Goal: Navigation & Orientation: Find specific page/section

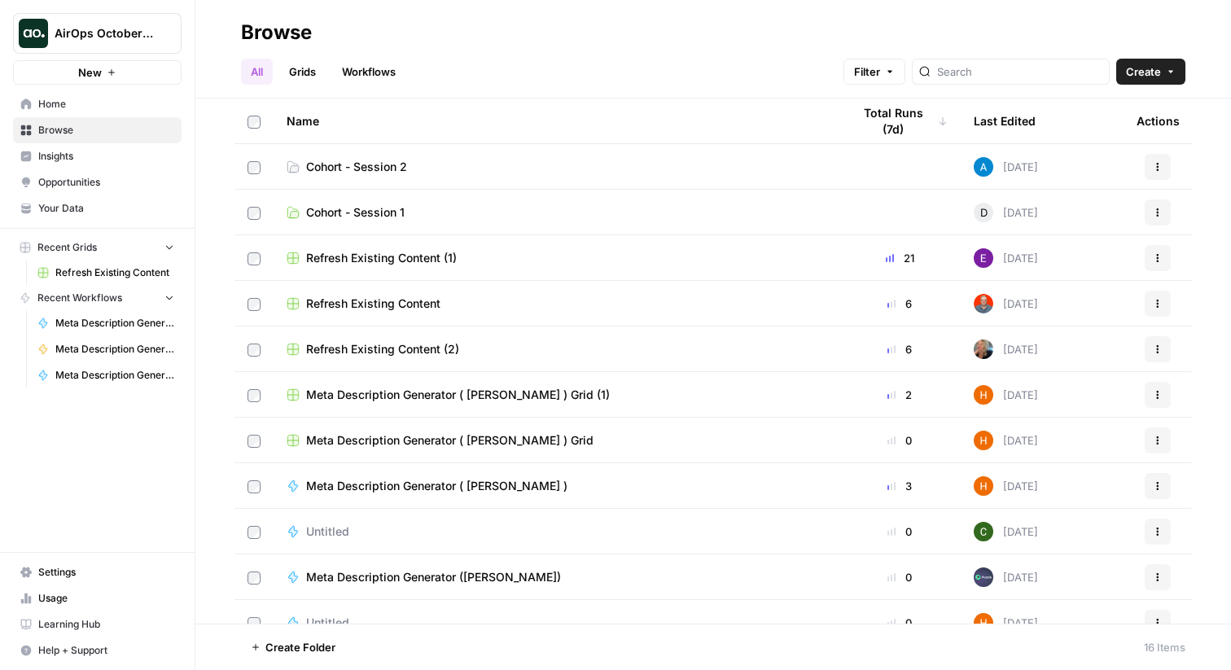
click at [141, 25] on span "AirOps October Cohort" at bounding box center [104, 33] width 98 height 16
click at [574, 45] on div "Browse" at bounding box center [713, 33] width 944 height 26
click at [402, 256] on span "Refresh Existing Content (1)" at bounding box center [381, 258] width 151 height 16
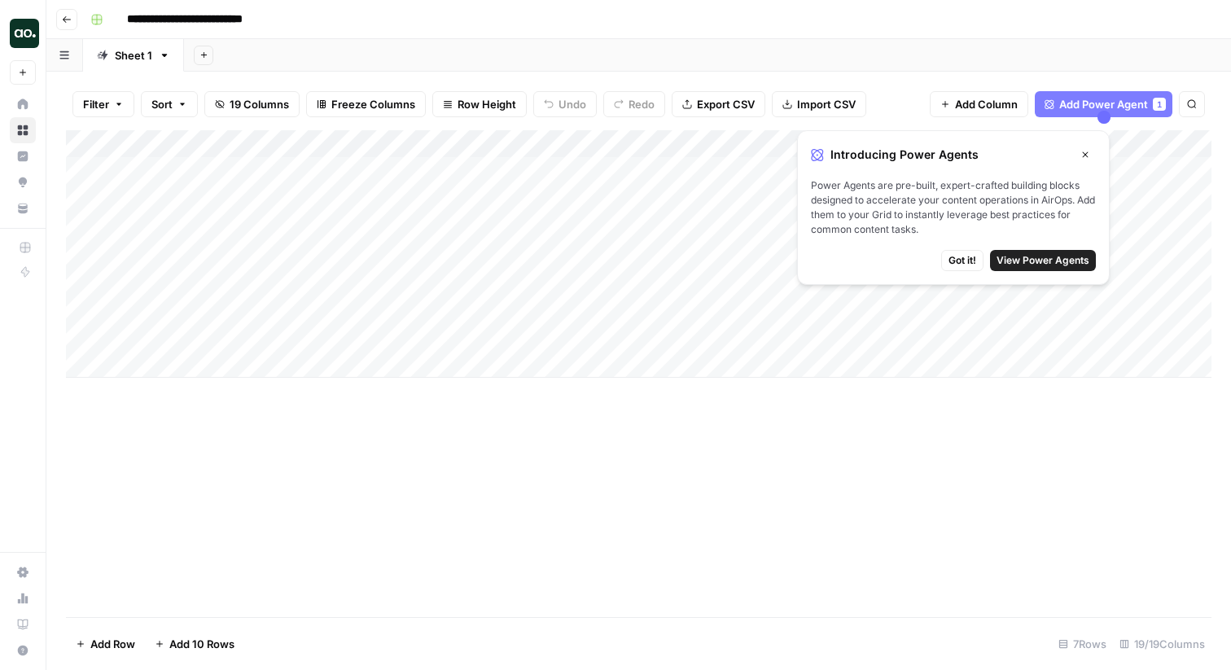
click at [1081, 152] on icon "button" at bounding box center [1085, 155] width 10 height 10
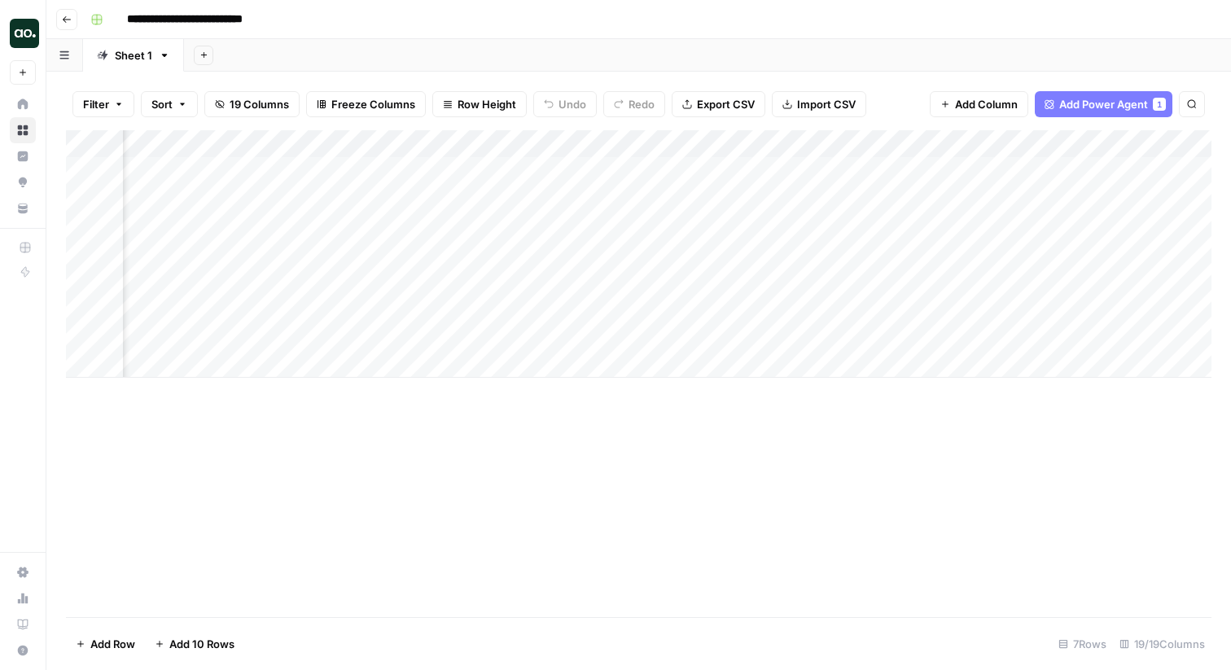
scroll to position [0, 2419]
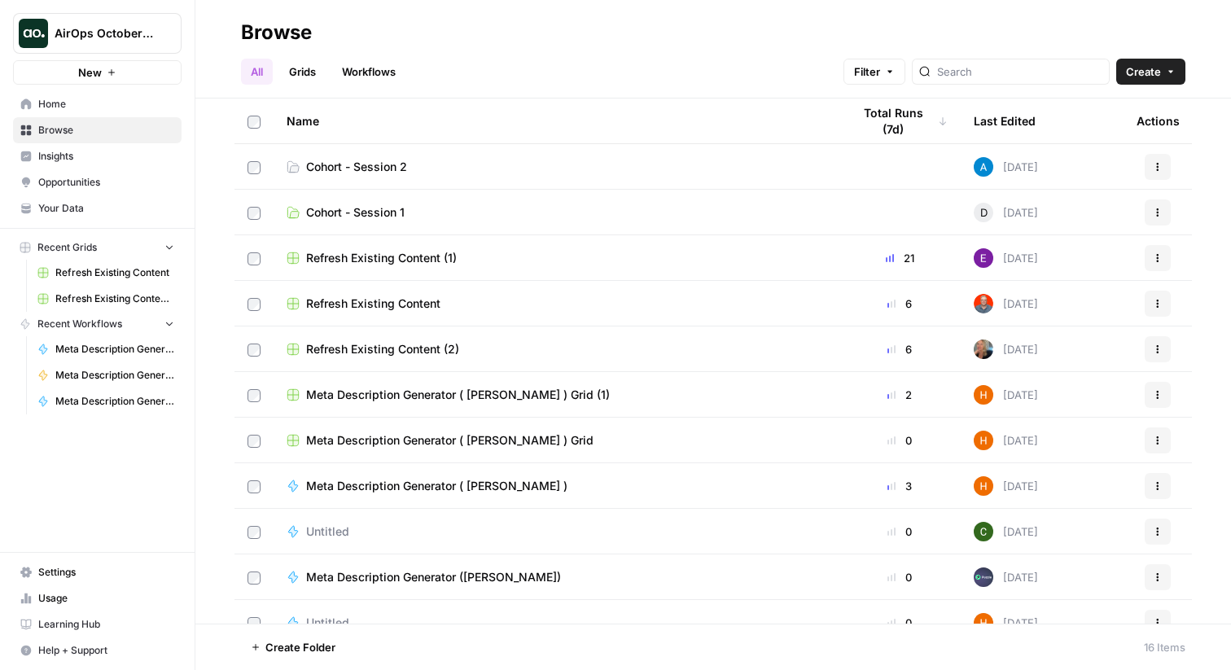
click at [432, 345] on span "Refresh Existing Content (2)" at bounding box center [382, 349] width 153 height 16
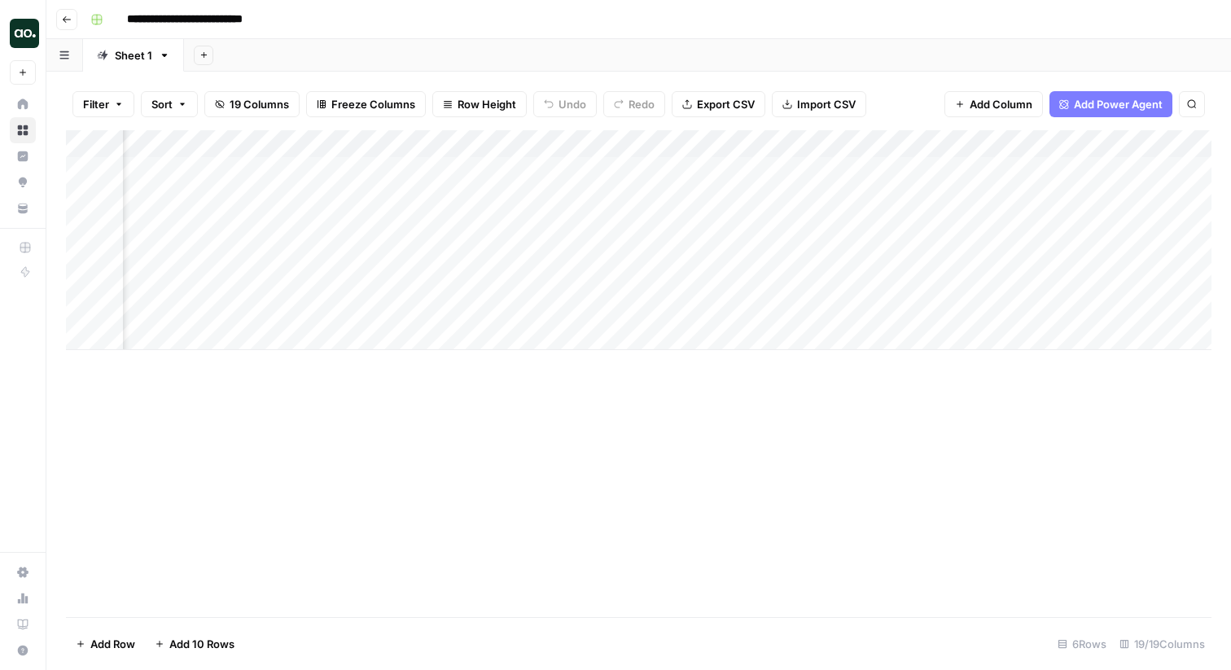
scroll to position [0, 1230]
